Goal: Information Seeking & Learning: Learn about a topic

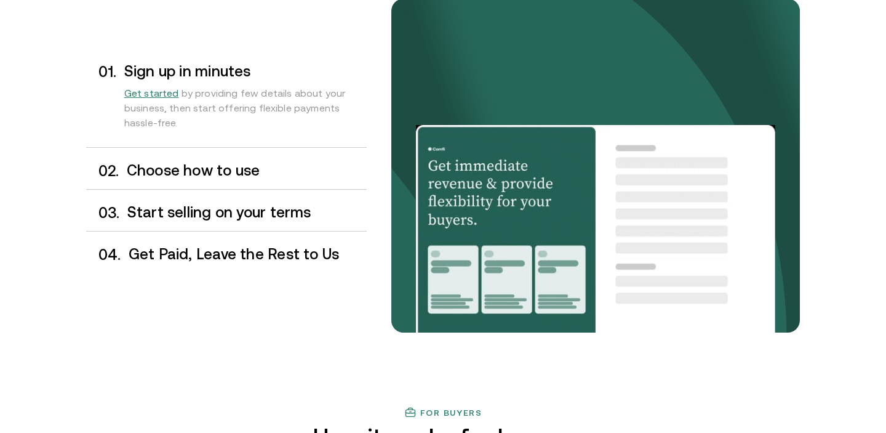
scroll to position [1058, 0]
click at [155, 92] on span "Get started" at bounding box center [151, 92] width 55 height 11
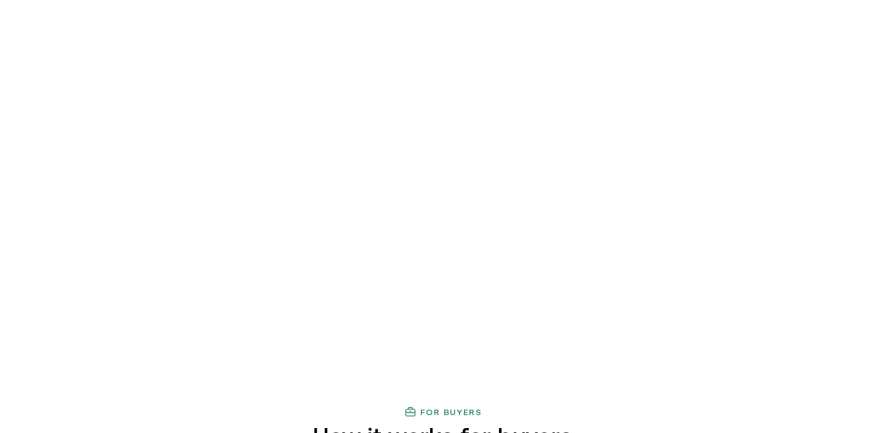
click at [210, 162] on h3 "Choose how to use" at bounding box center [247, 170] width 240 height 16
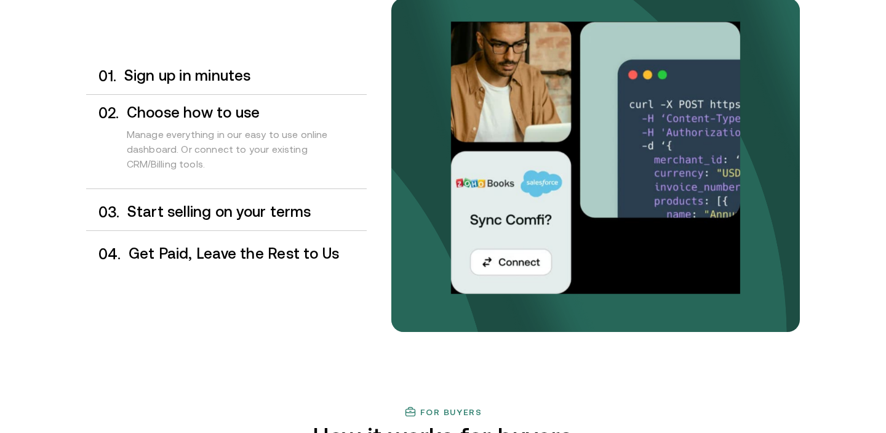
scroll to position [1058, 0]
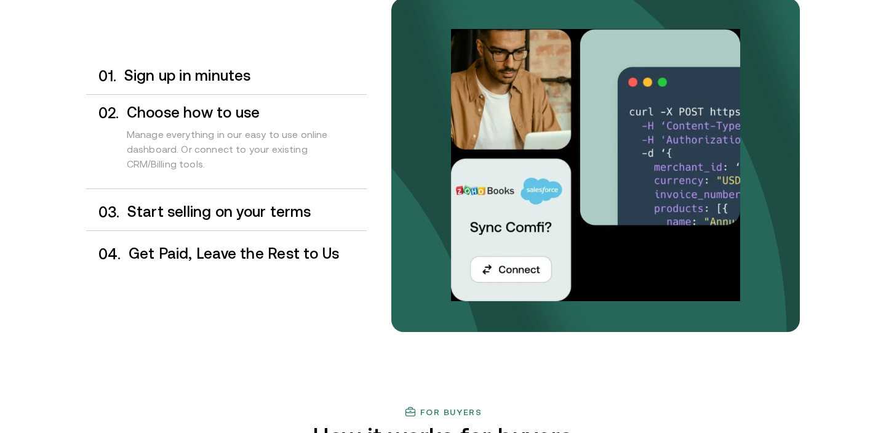
click at [212, 208] on h3 "Start selling on your terms" at bounding box center [246, 212] width 239 height 16
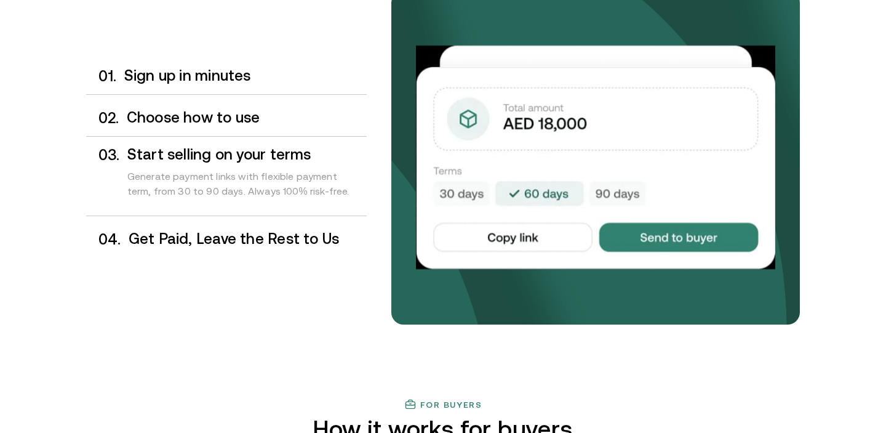
click at [221, 226] on div "0 4 . Get Paid, Leave the Rest to Us" at bounding box center [226, 239] width 281 height 36
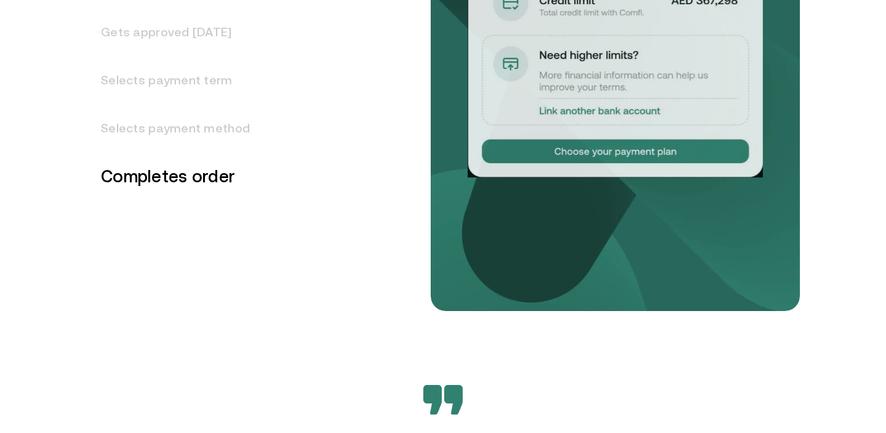
scroll to position [1797, 0]
